Goal: Task Accomplishment & Management: Manage account settings

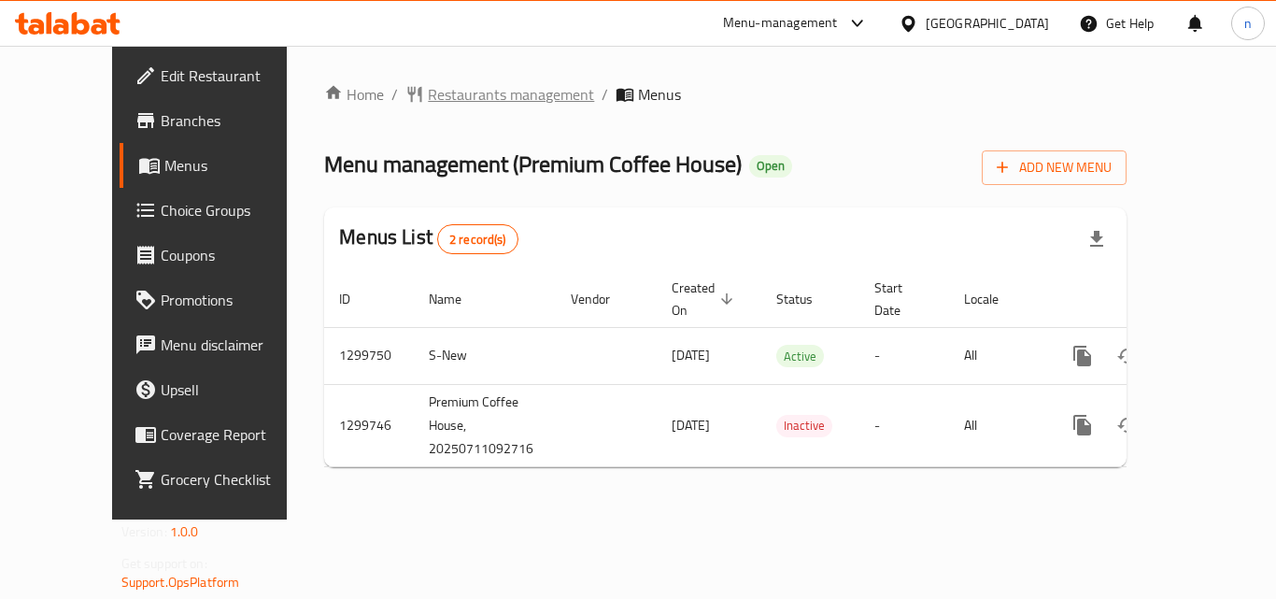
click at [428, 83] on span "Restaurants management" at bounding box center [511, 94] width 166 height 22
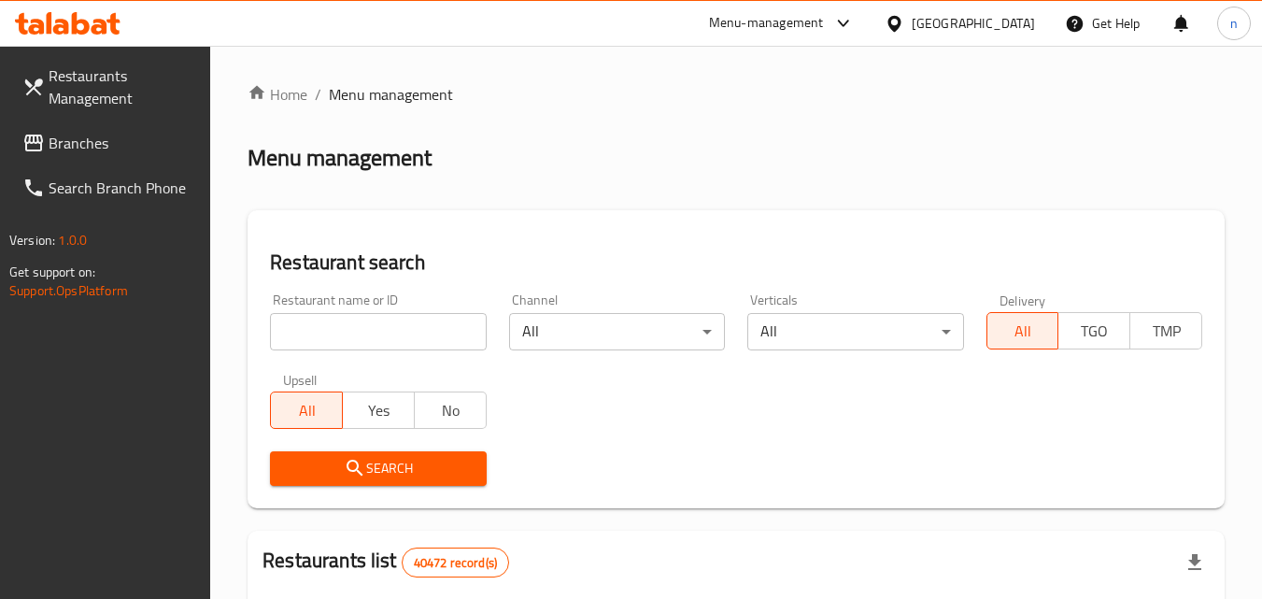
click at [402, 329] on input "search" at bounding box center [378, 331] width 216 height 37
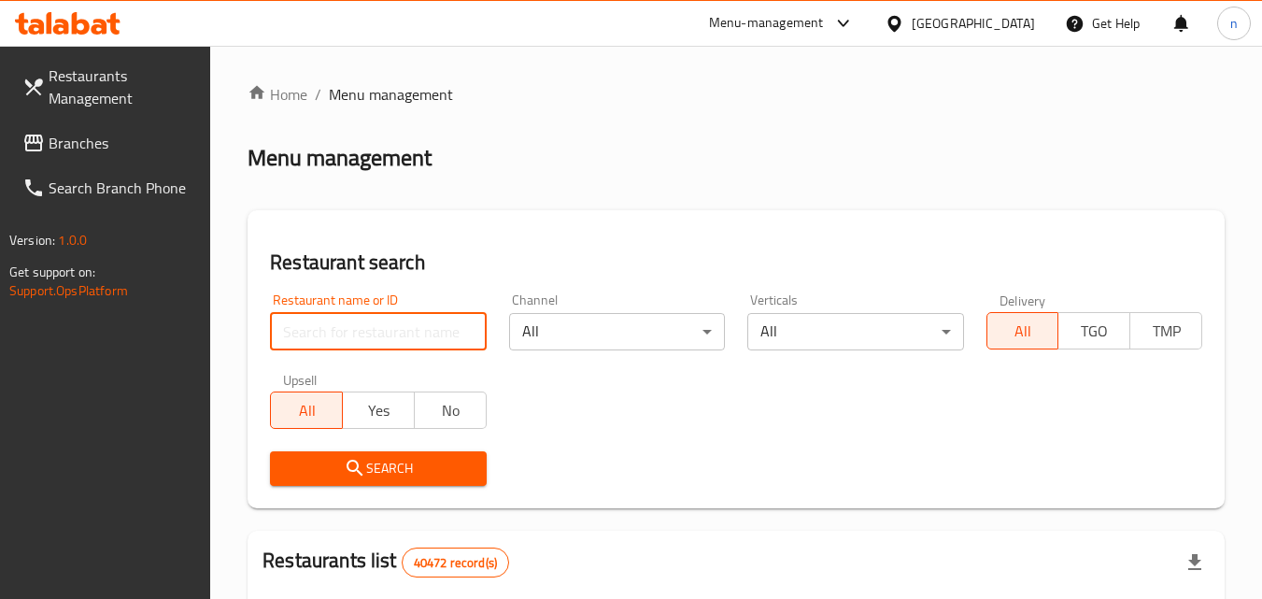
paste input "701500"
type input "701500"
click button "Search" at bounding box center [378, 468] width 216 height 35
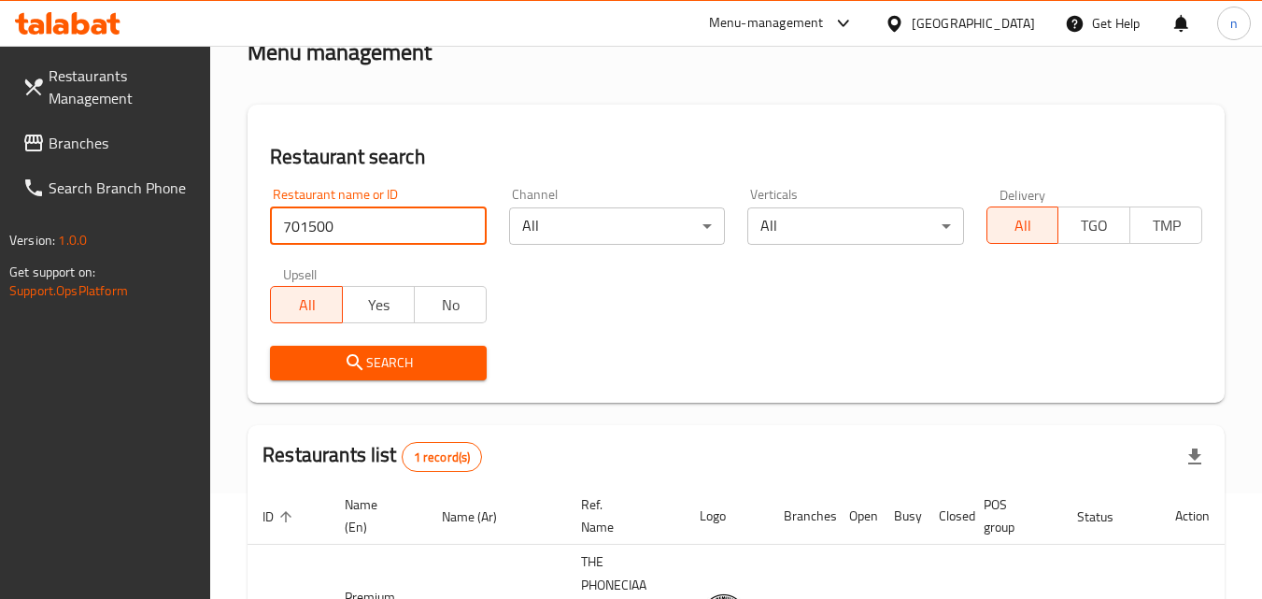
scroll to position [258, 0]
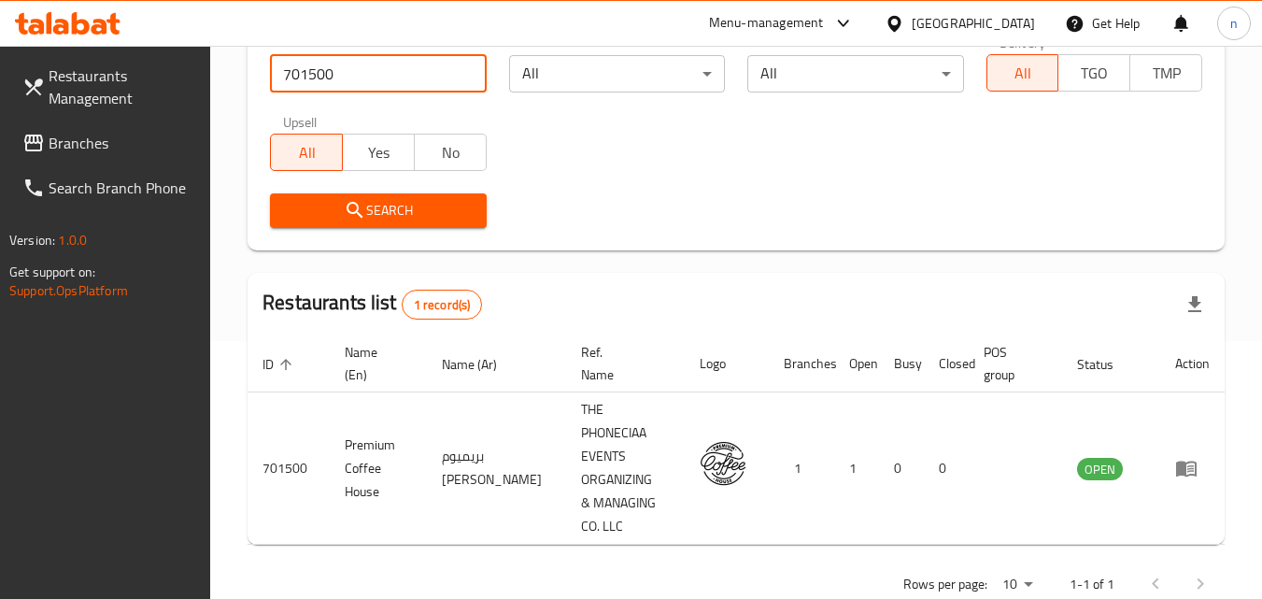
click at [931, 17] on div "United Arab Emirates" at bounding box center [973, 23] width 123 height 21
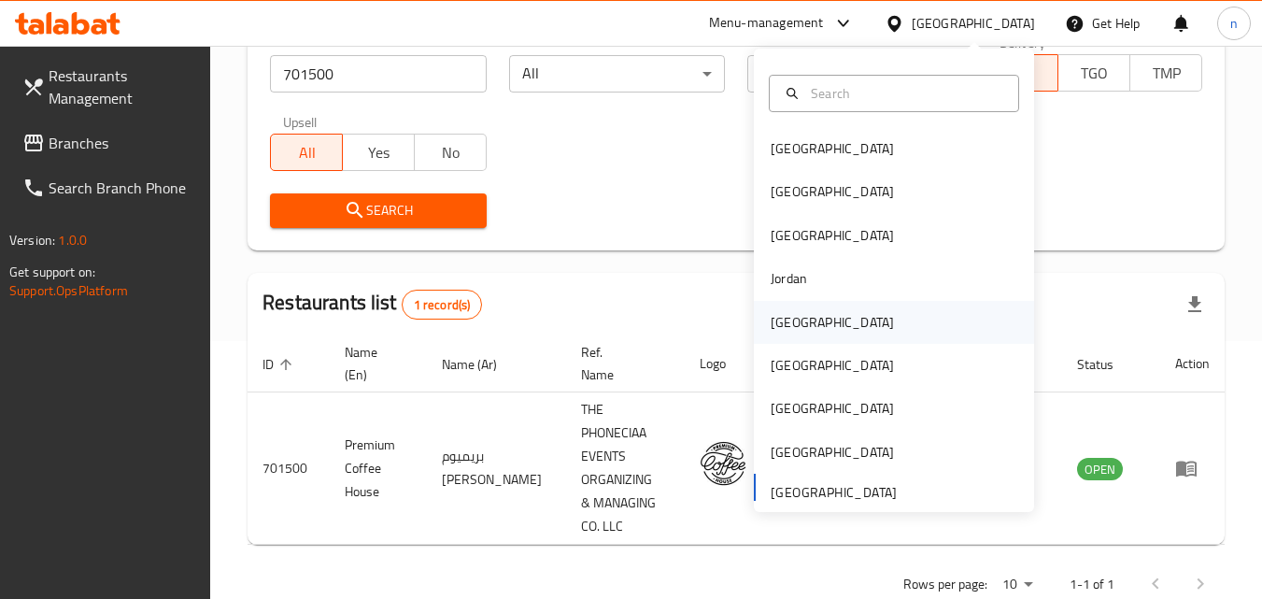
click at [771, 312] on div "Kuwait" at bounding box center [832, 322] width 123 height 21
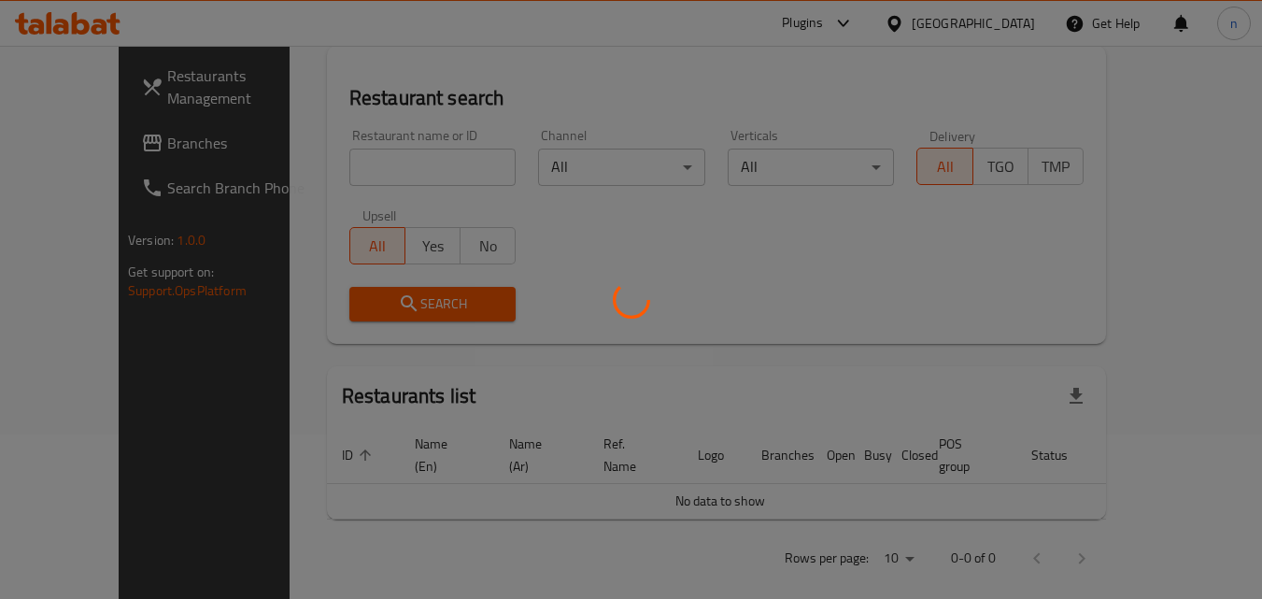
scroll to position [258, 0]
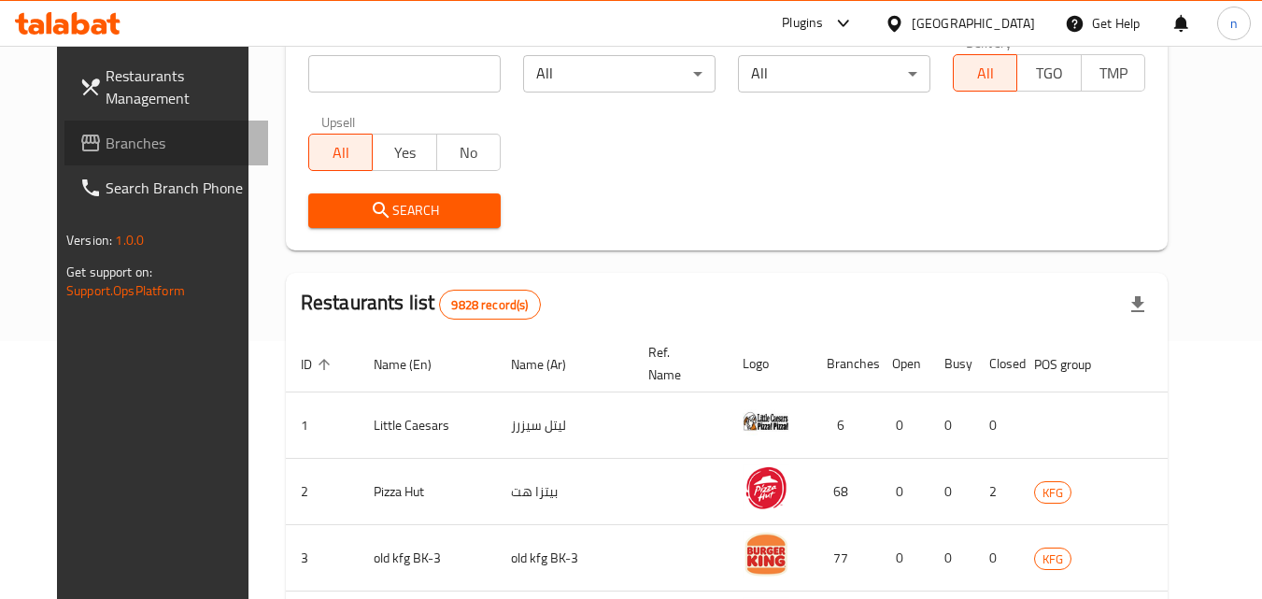
click at [106, 147] on span "Branches" at bounding box center [180, 143] width 148 height 22
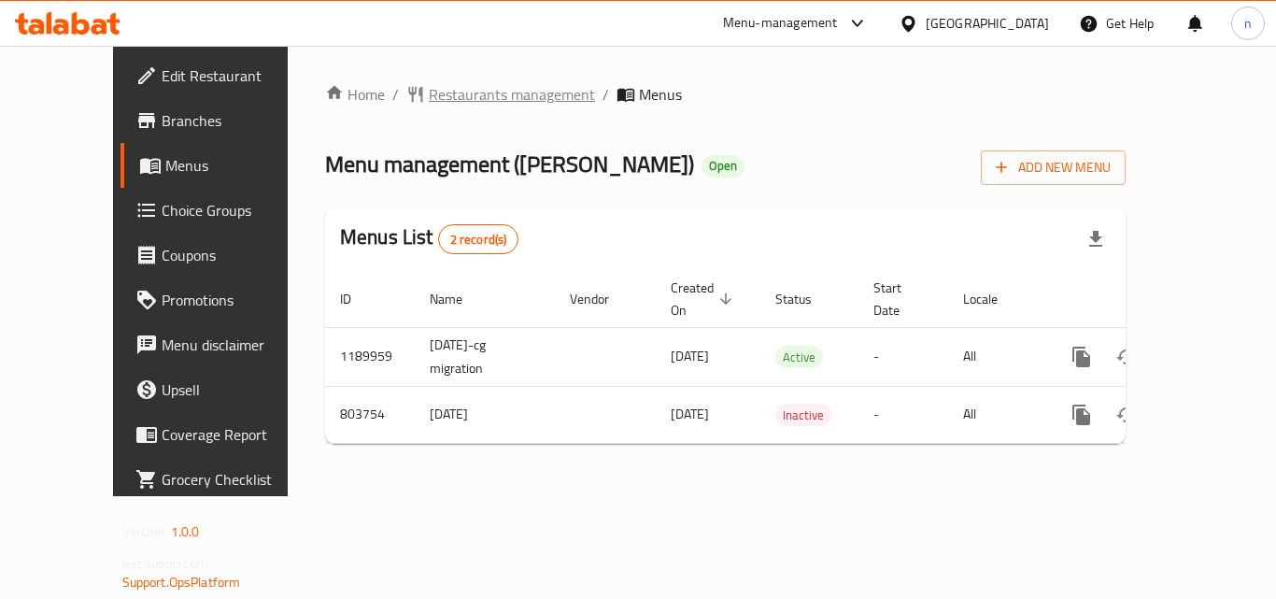
click at [429, 91] on span "Restaurants management" at bounding box center [512, 94] width 166 height 22
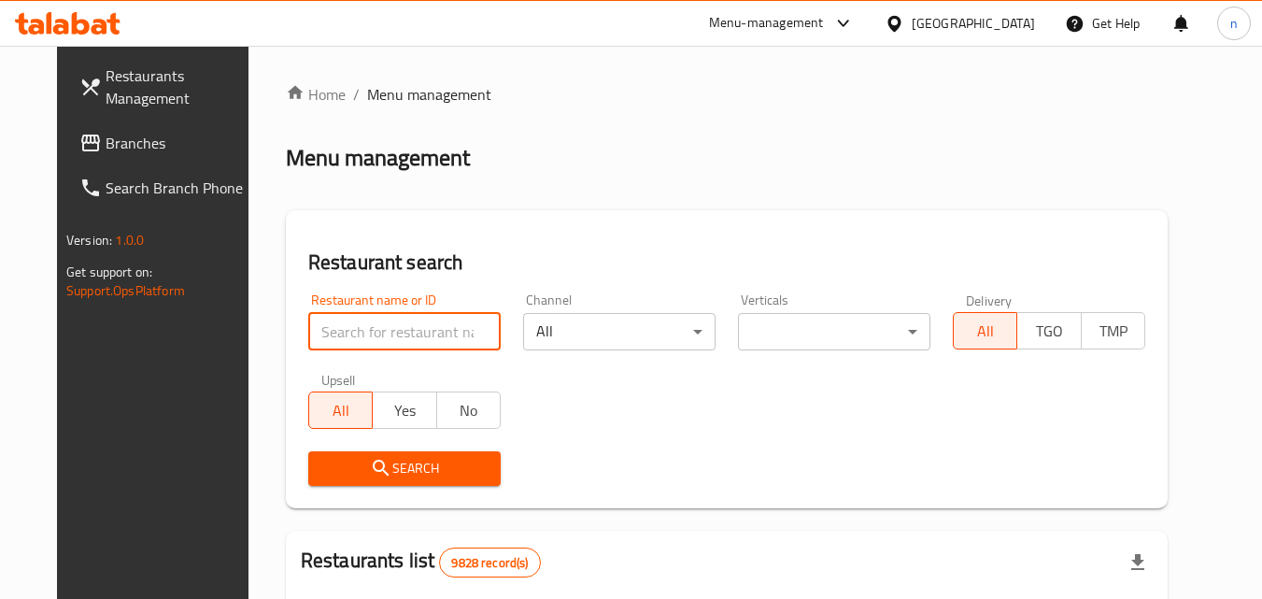
click at [375, 326] on input "search" at bounding box center [404, 331] width 192 height 37
paste input "653989"
type input "653989"
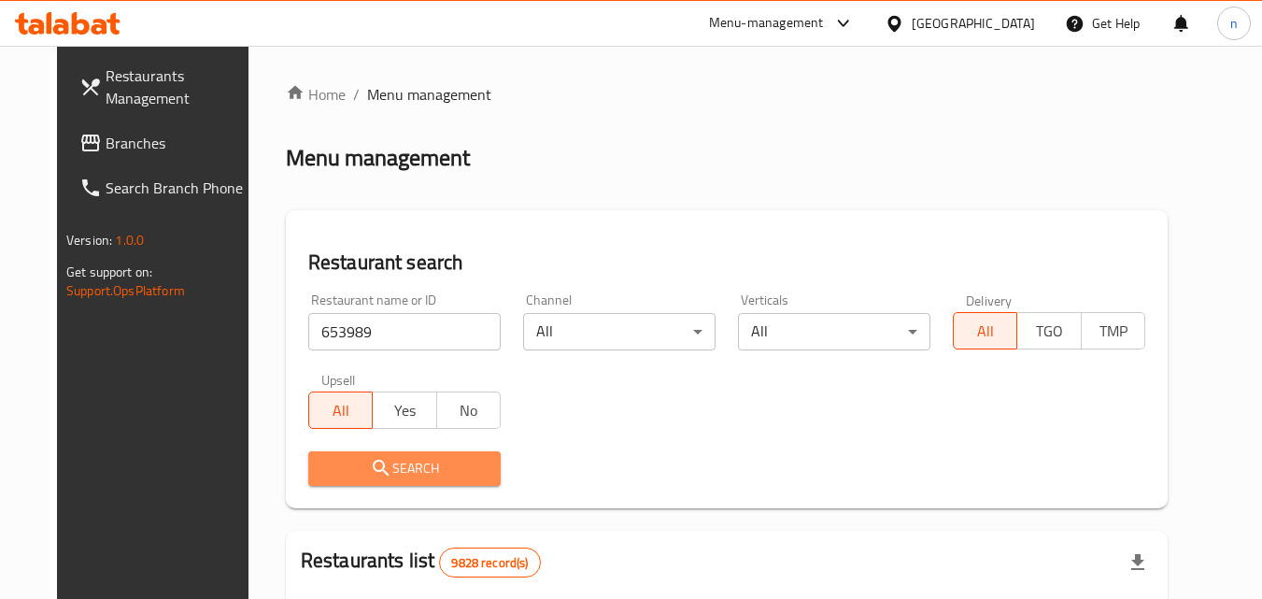
click at [371, 460] on span "Search" at bounding box center [404, 468] width 163 height 23
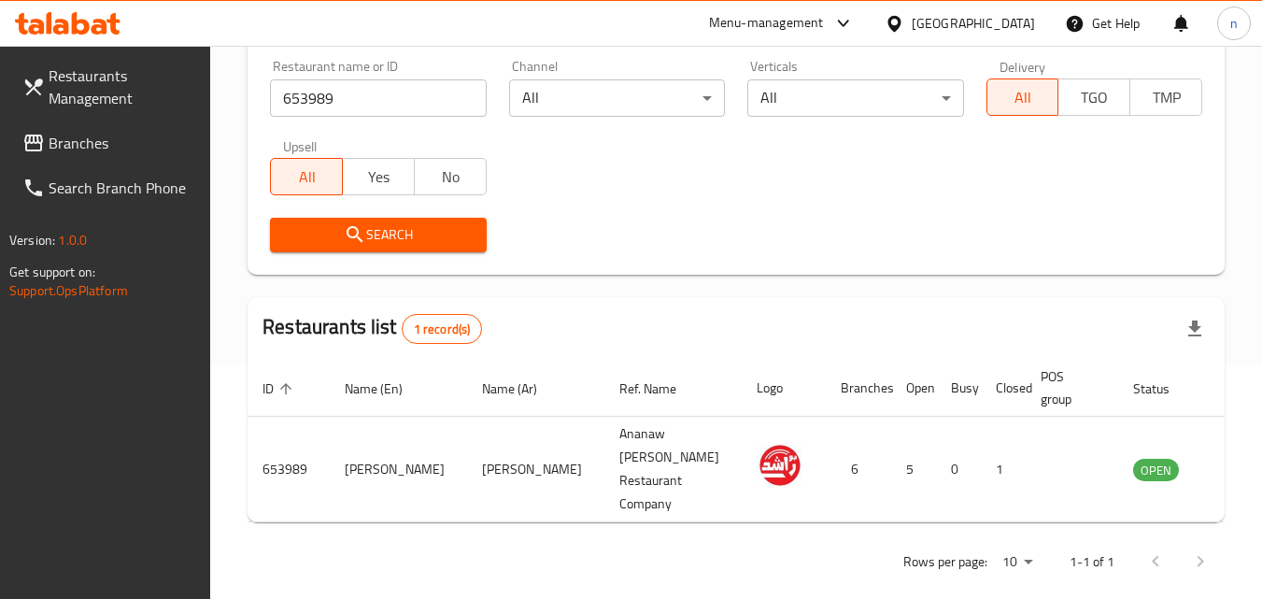
scroll to position [234, 0]
click at [1002, 27] on div "Kuwait" at bounding box center [973, 23] width 123 height 21
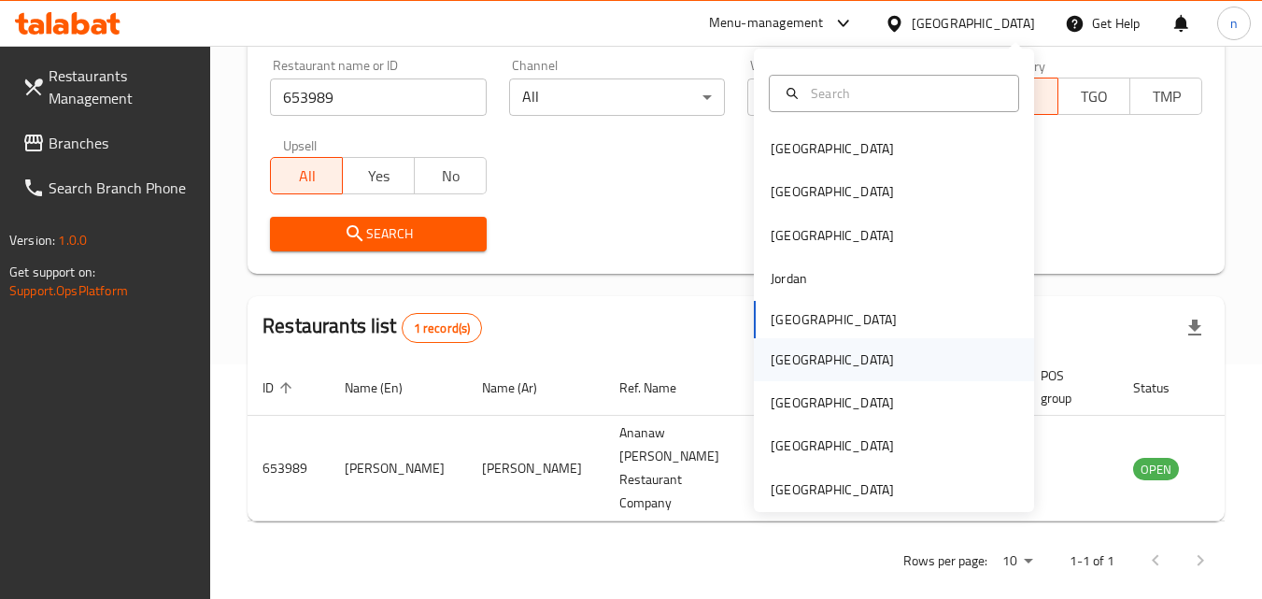
click at [772, 363] on div "[GEOGRAPHIC_DATA]" at bounding box center [832, 359] width 123 height 21
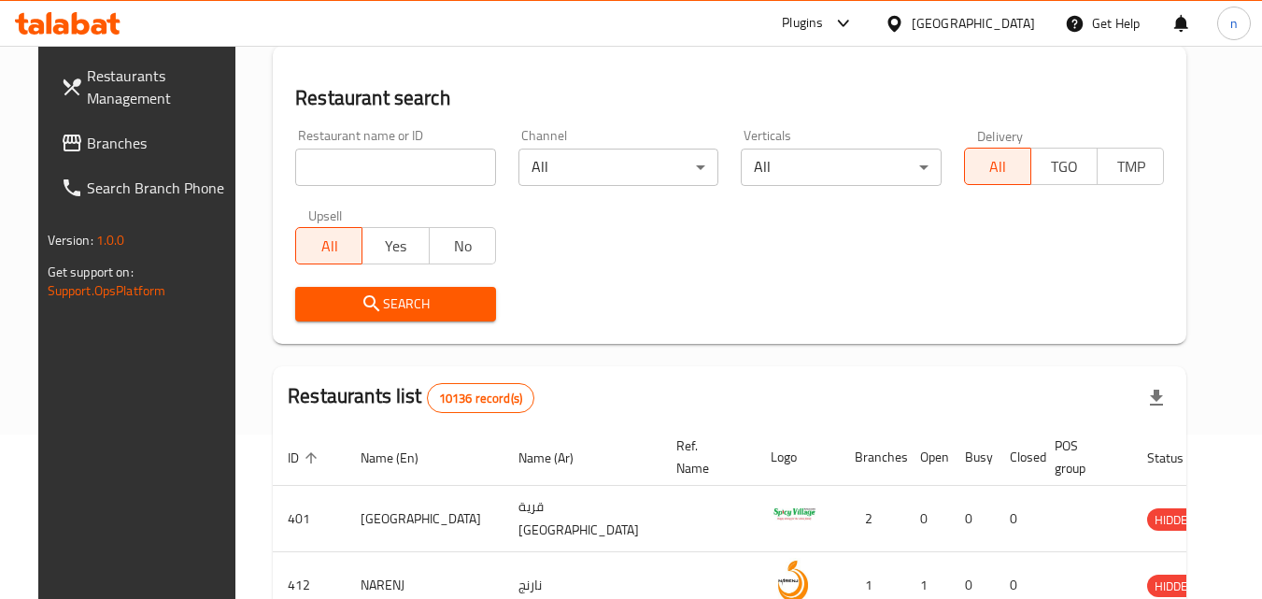
scroll to position [234, 0]
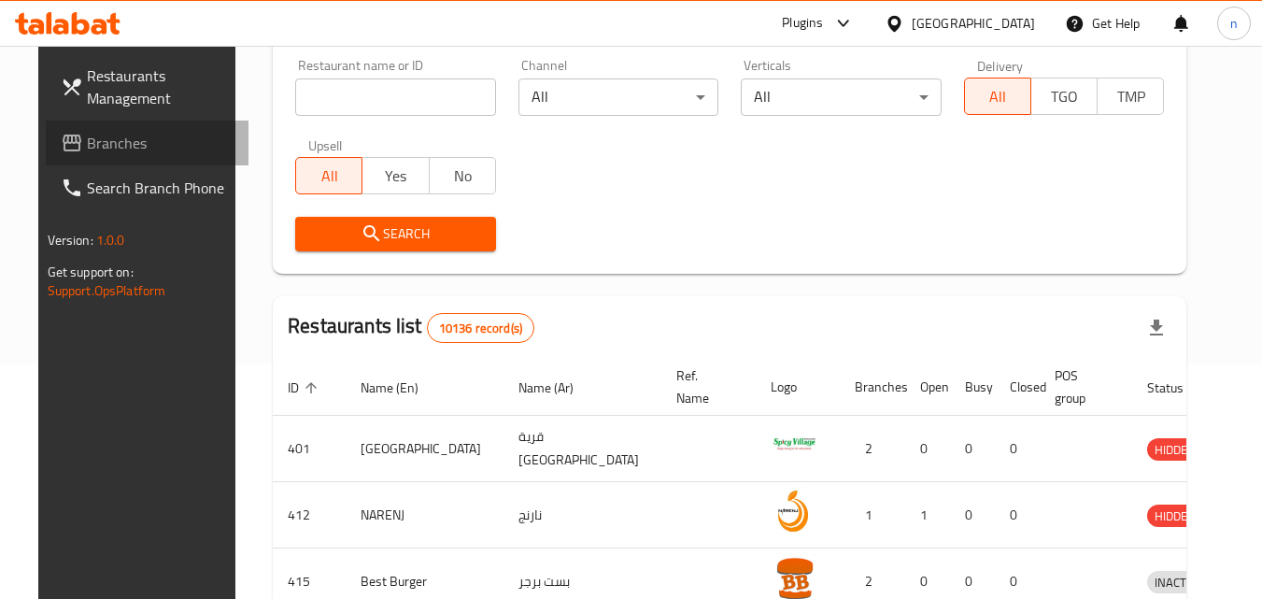
click at [87, 139] on span "Branches" at bounding box center [161, 143] width 148 height 22
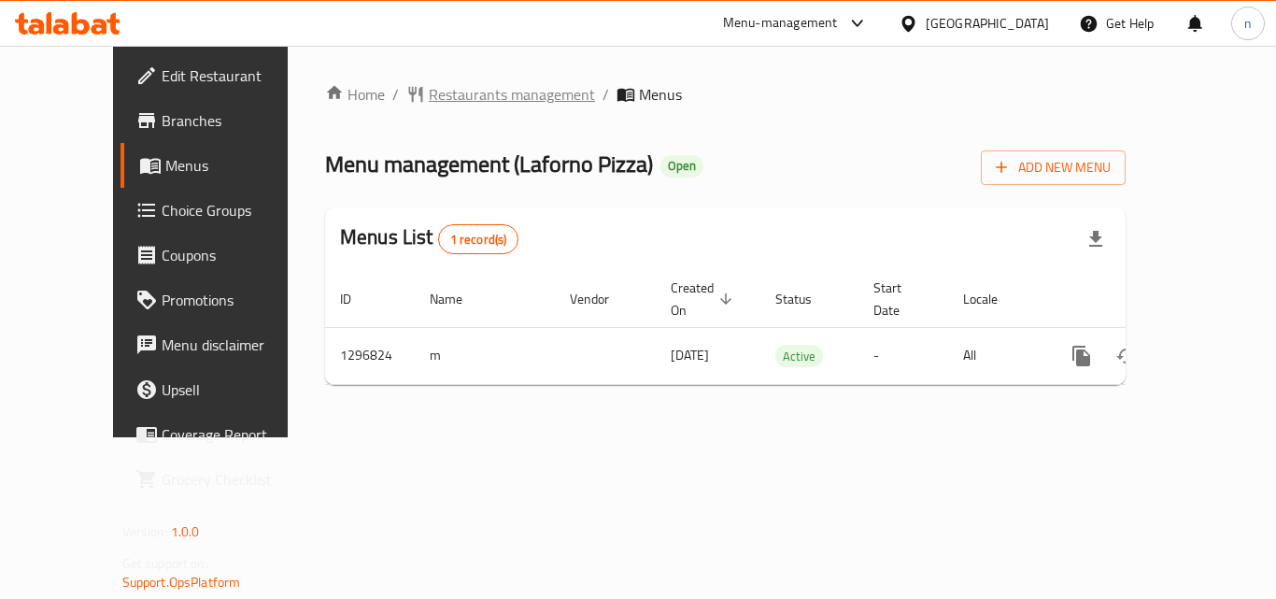
click at [440, 100] on span "Restaurants management" at bounding box center [512, 94] width 166 height 22
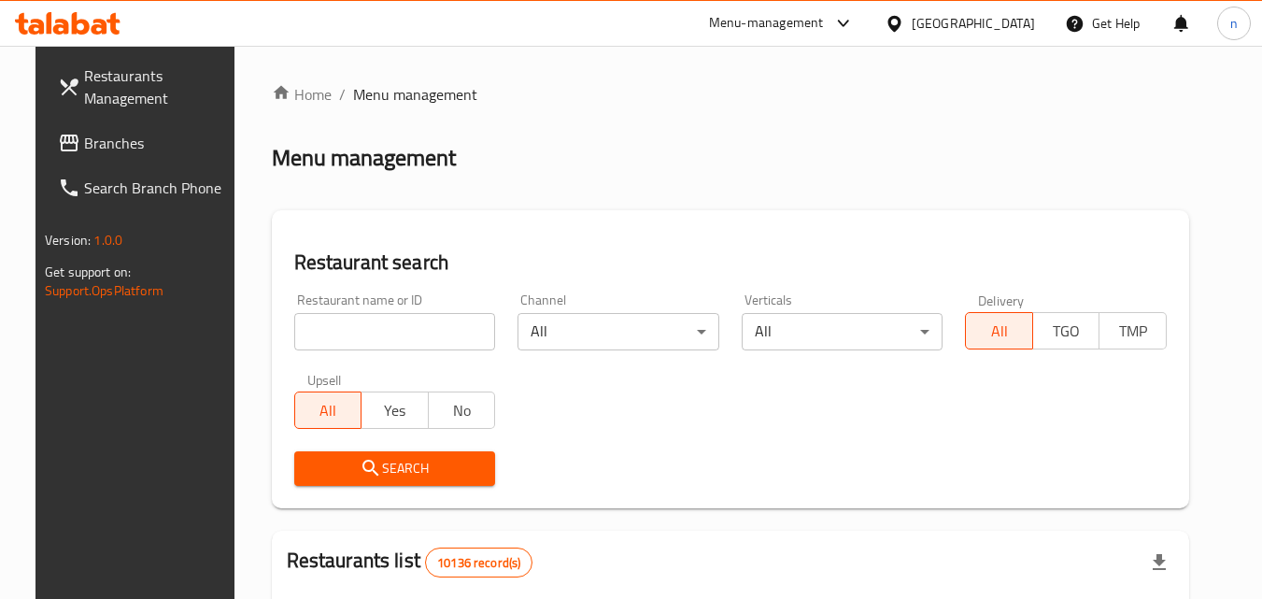
click at [421, 338] on input "search" at bounding box center [395, 331] width 202 height 37
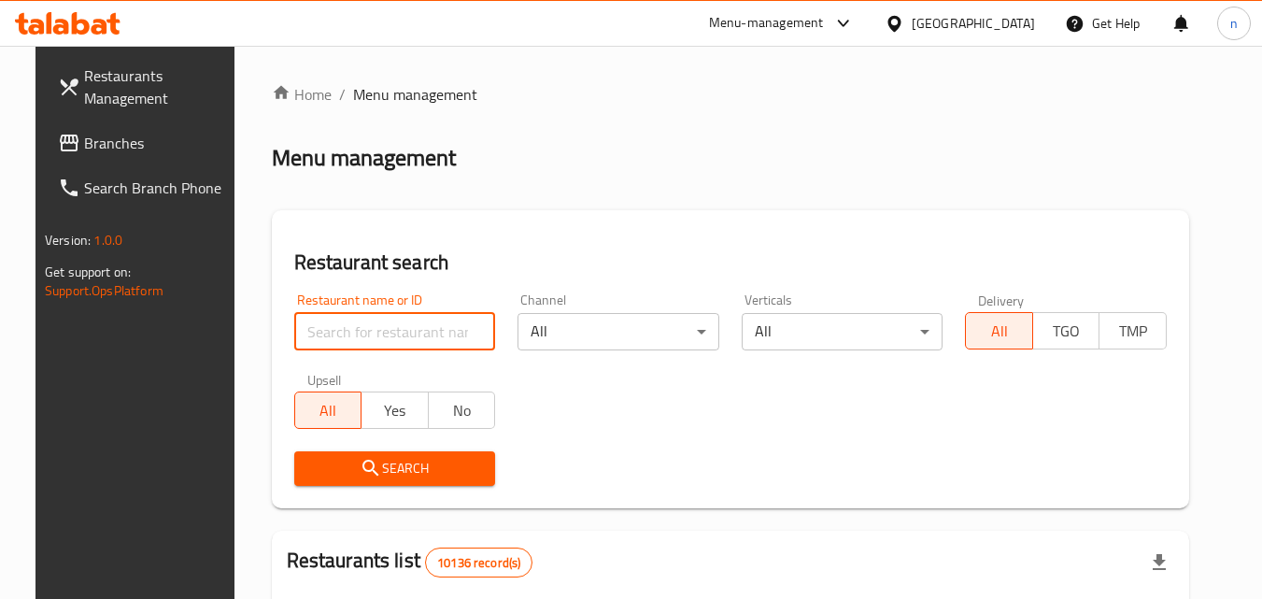
paste input "700238"
type input "700238"
click button "Search" at bounding box center [395, 468] width 202 height 35
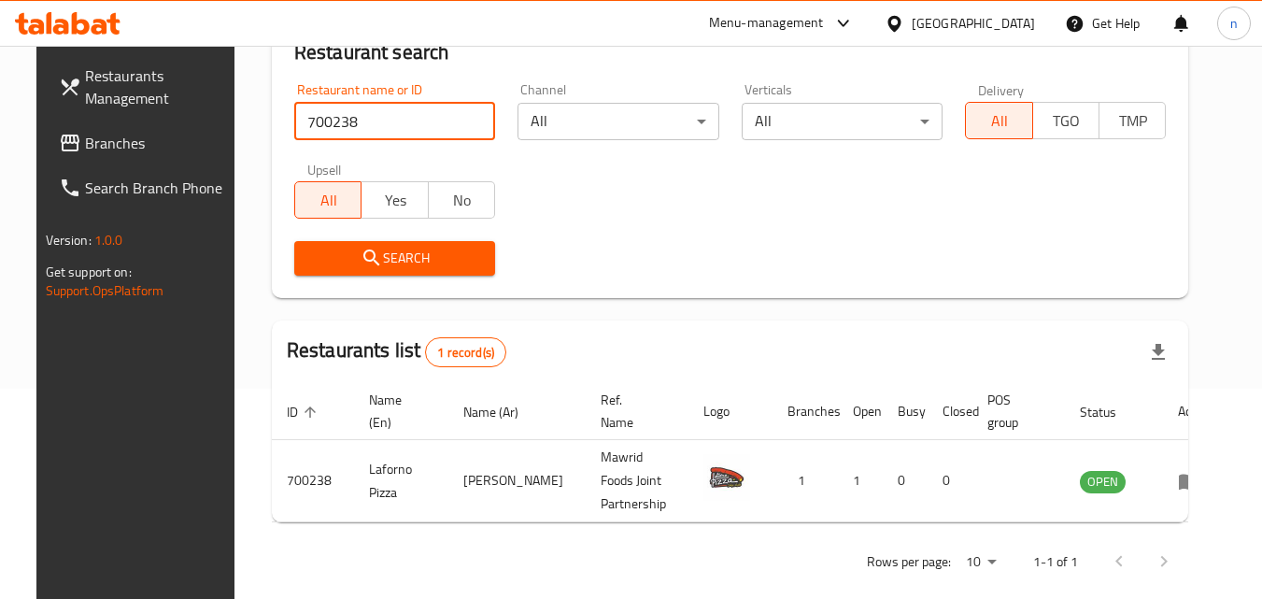
scroll to position [219, 0]
